Goal: Subscribe to service/newsletter

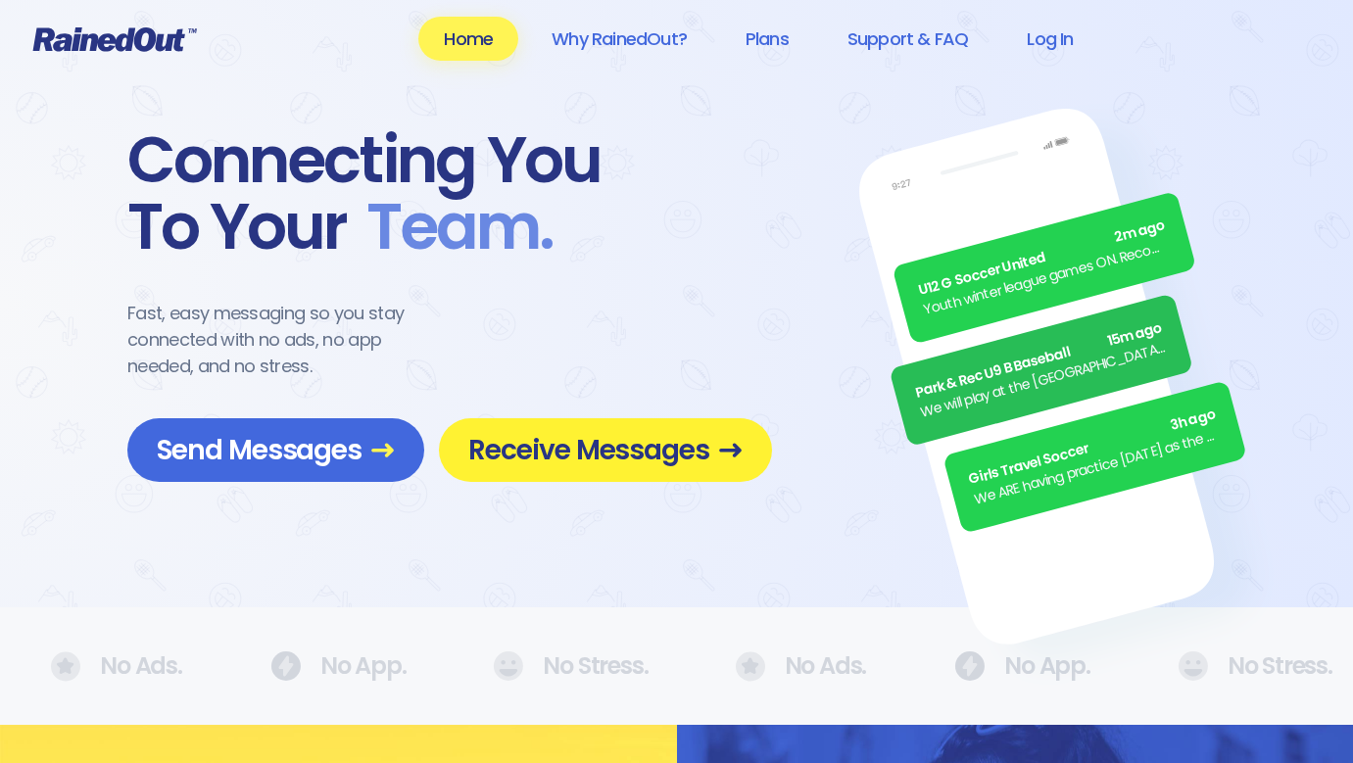
click at [576, 446] on span "Receive Messages" at bounding box center [605, 450] width 274 height 34
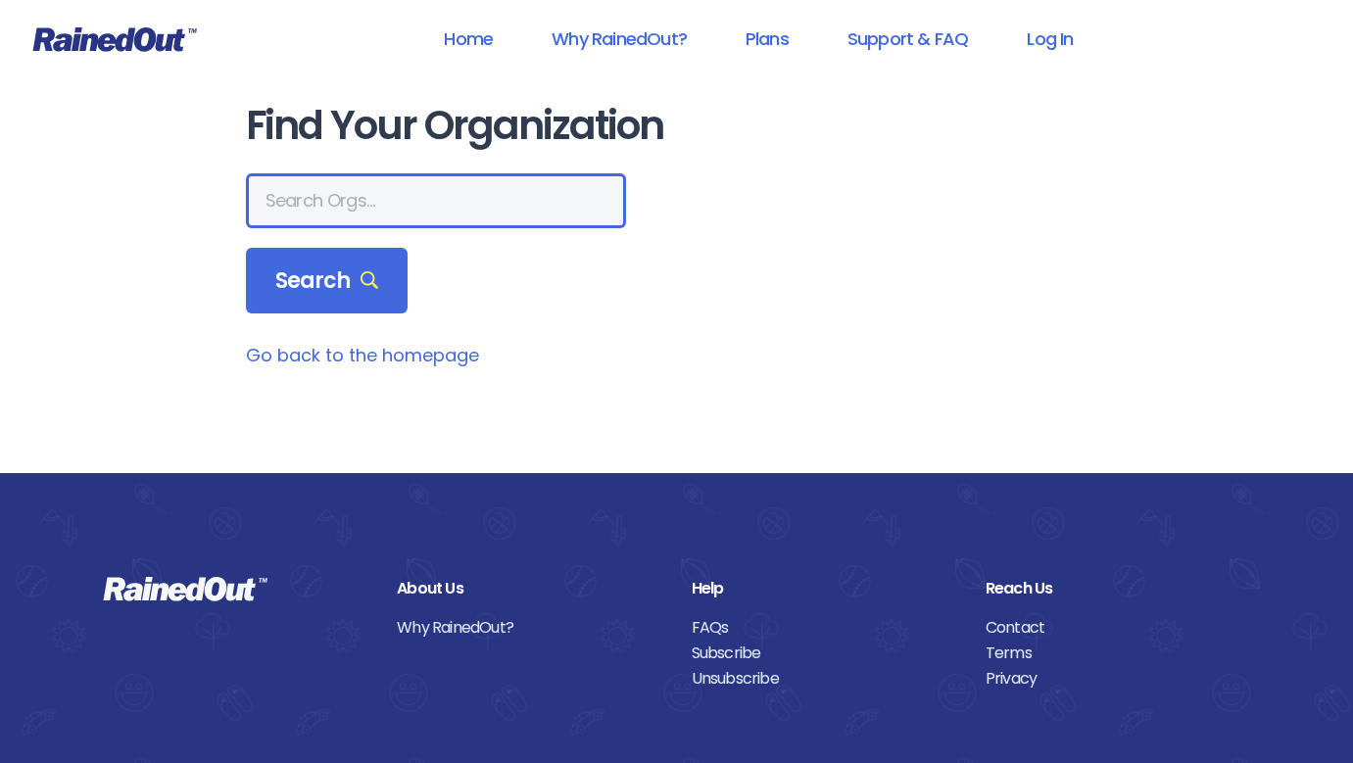
click at [502, 199] on input "text" at bounding box center [436, 200] width 380 height 55
type input "Heights"
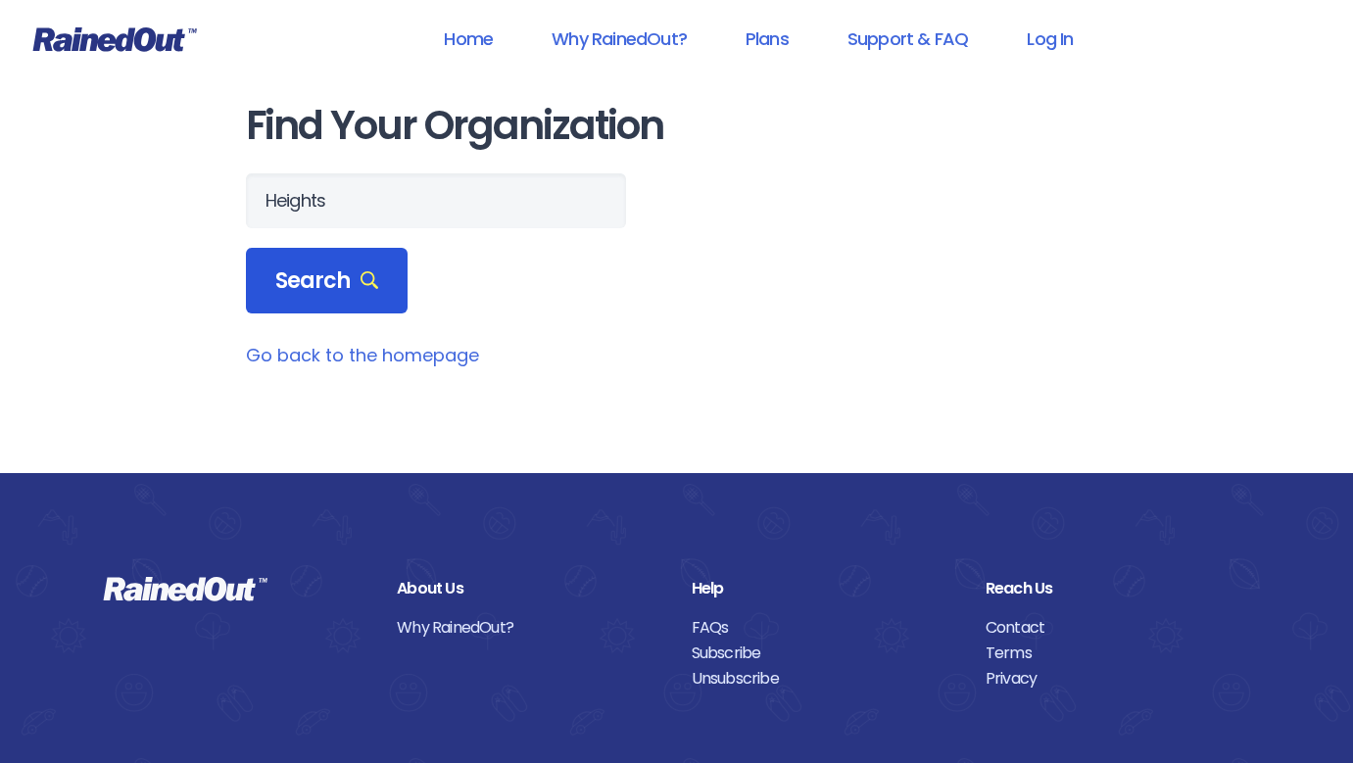
click at [360, 278] on icon at bounding box center [369, 280] width 19 height 19
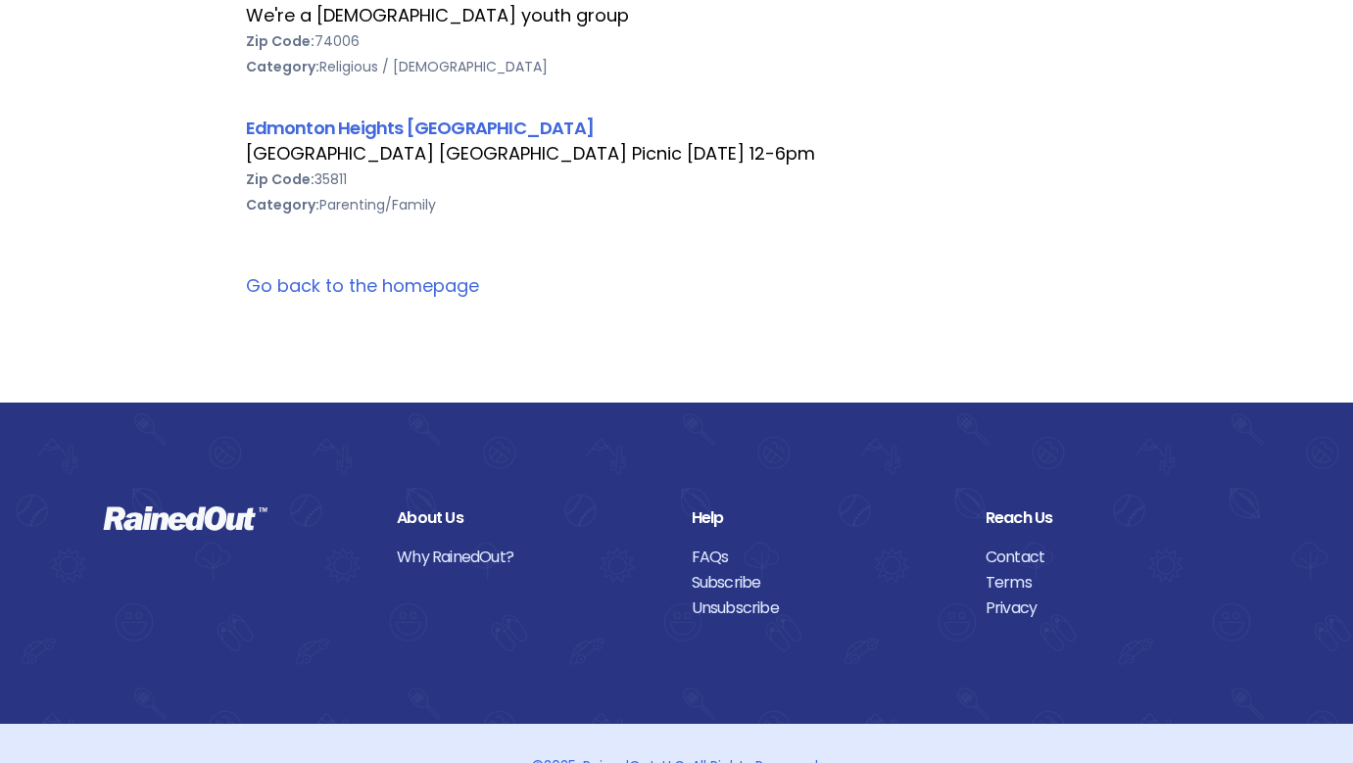
scroll to position [6184, 0]
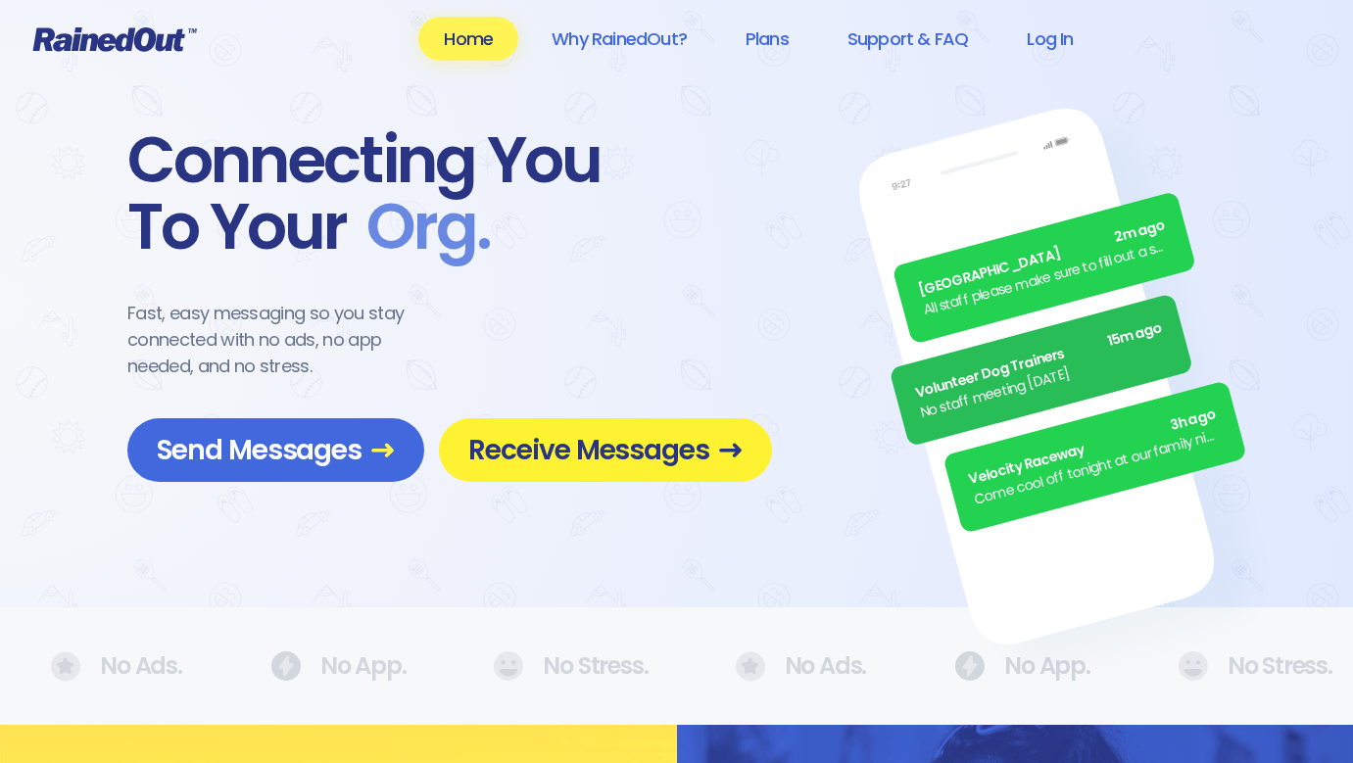
click at [675, 444] on span "Receive Messages" at bounding box center [605, 450] width 274 height 34
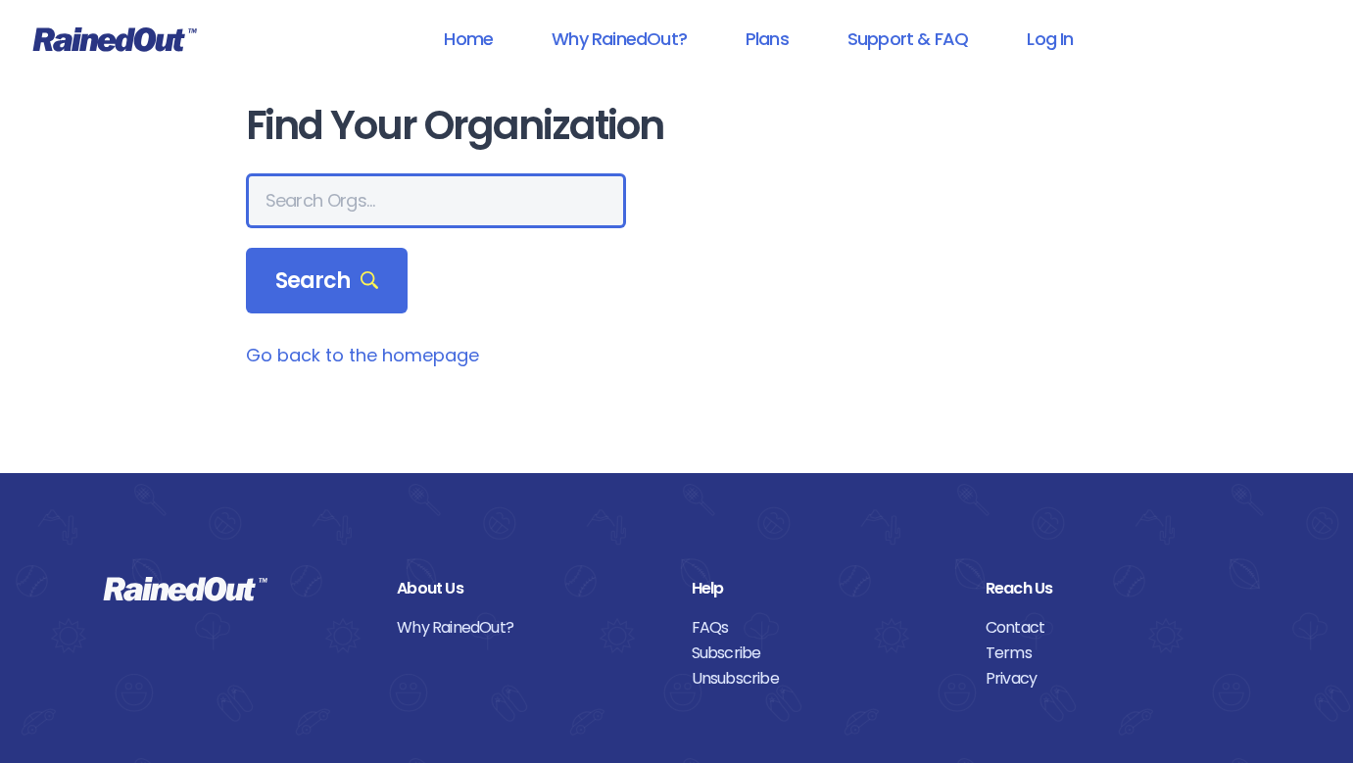
click at [332, 208] on input "text" at bounding box center [436, 200] width 380 height 55
type input "The Heights group fitness"
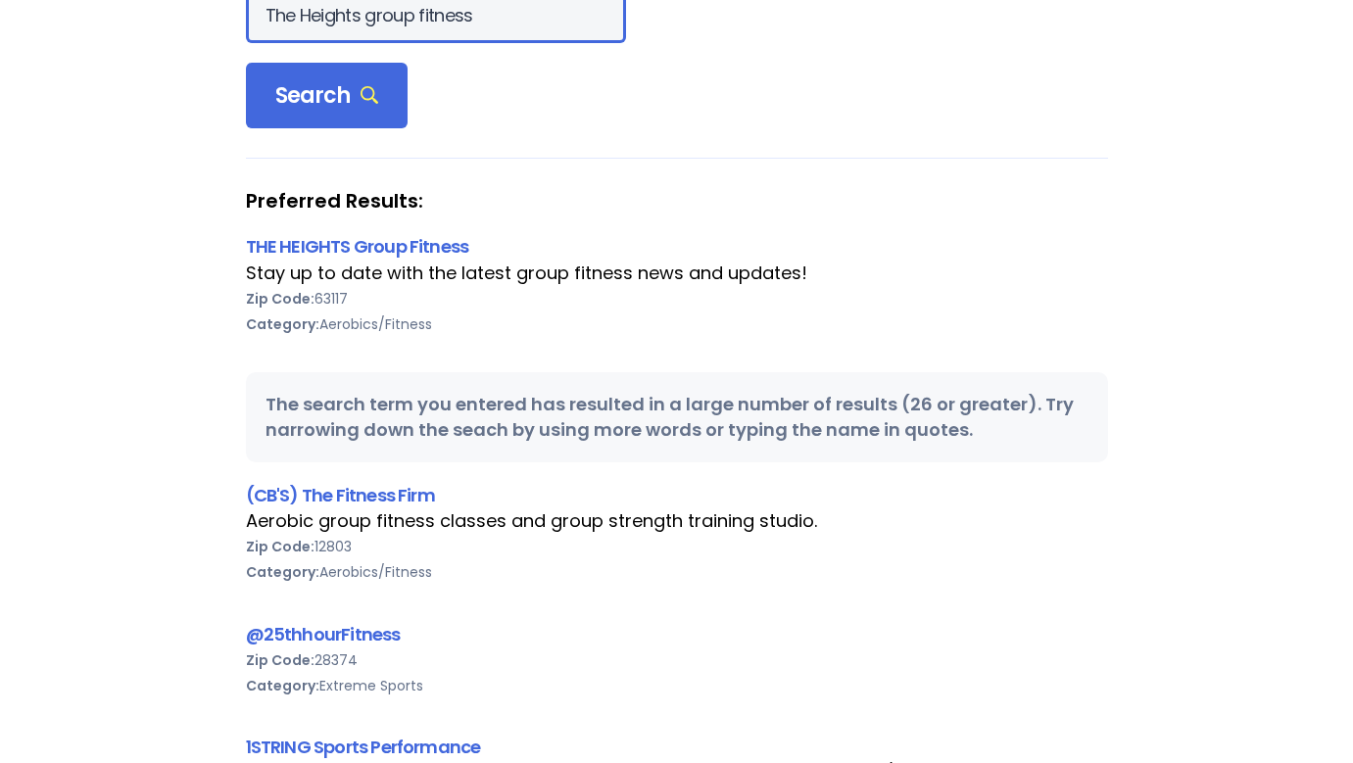
scroll to position [186, 0]
click at [351, 241] on link "THE HEIGHTS Group Fitness" at bounding box center [357, 245] width 223 height 24
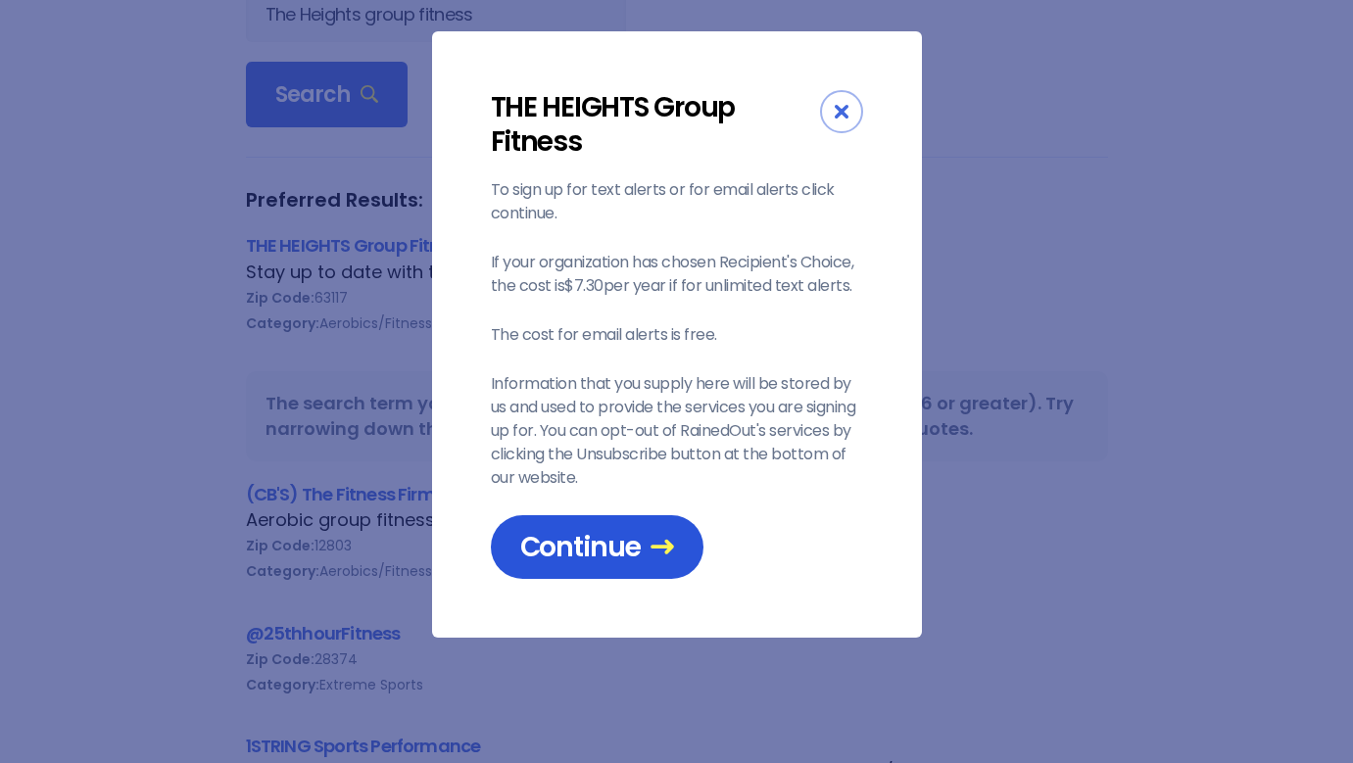
click at [624, 533] on span "Continue" at bounding box center [597, 547] width 154 height 34
